Goal: Task Accomplishment & Management: Use online tool/utility

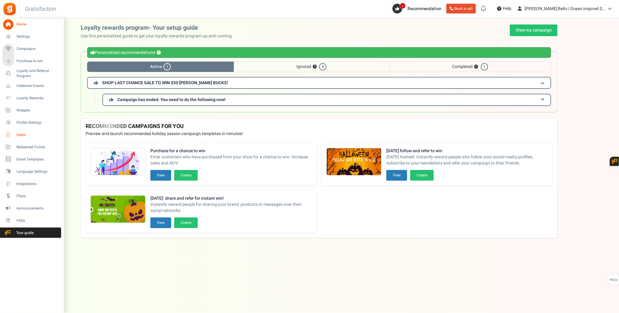
click at [17, 135] on span "Users" at bounding box center [38, 134] width 43 height 5
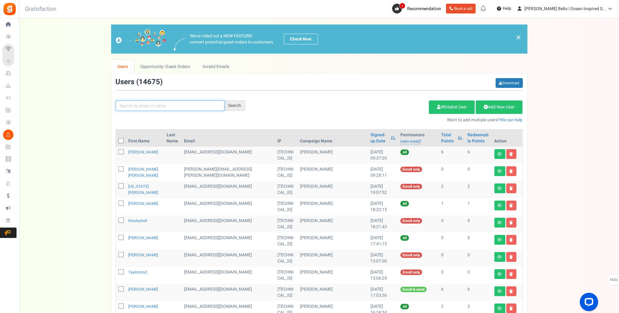
click at [182, 106] on input "text" at bounding box center [170, 105] width 109 height 10
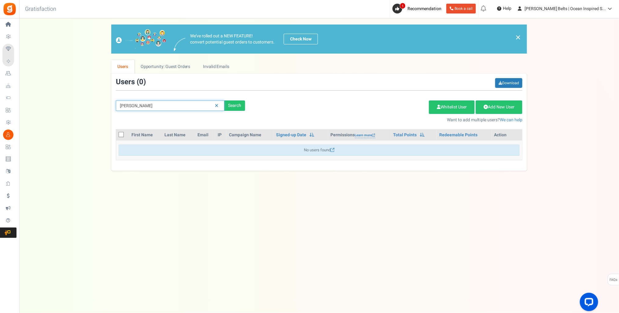
click at [126, 105] on input "[PERSON_NAME]" at bounding box center [170, 105] width 109 height 10
drag, startPoint x: 142, startPoint y: 106, endPoint x: 112, endPoint y: 106, distance: 29.7
click at [112, 106] on div "[PERSON_NAME] Search" at bounding box center [180, 105] width 139 height 10
click at [126, 104] on input "faypondel" at bounding box center [170, 105] width 109 height 10
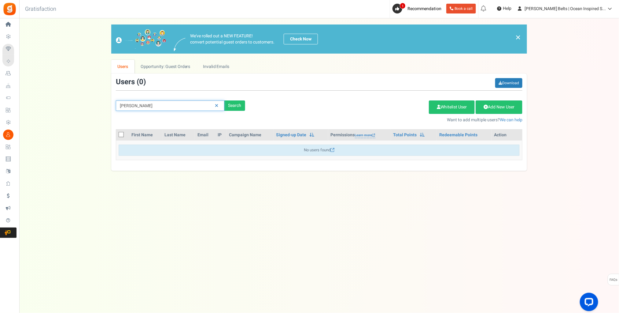
type input "[PERSON_NAME]"
click at [232, 105] on div "Search" at bounding box center [235, 105] width 21 height 10
